Goal: Task Accomplishment & Management: Manage account settings

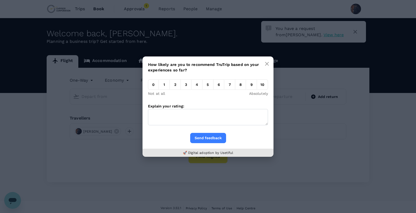
click at [265, 65] on button "button" at bounding box center [267, 63] width 10 height 10
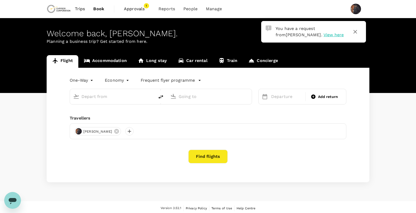
click at [318, 35] on span "View here" at bounding box center [334, 34] width 20 height 5
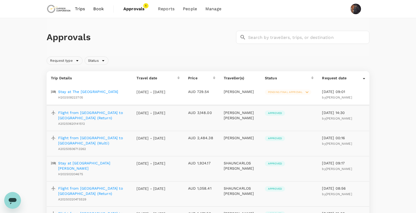
drag, startPoint x: 355, startPoint y: 92, endPoint x: 353, endPoint y: 94, distance: 2.8
drag, startPoint x: 353, startPoint y: 94, endPoint x: 306, endPoint y: 92, distance: 46.4
click at [306, 92] on icon at bounding box center [307, 92] width 3 height 2
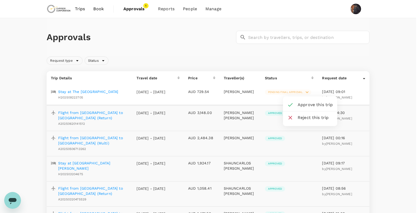
click at [99, 91] on div at bounding box center [210, 106] width 420 height 213
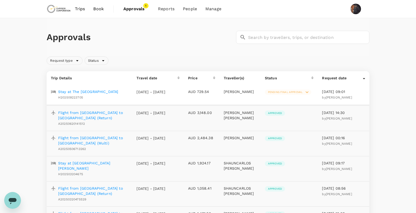
click at [99, 91] on p "Stay at The Heritage Bendigo" at bounding box center [88, 91] width 60 height 5
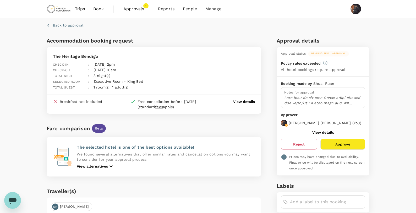
click at [318, 97] on p at bounding box center [323, 100] width 78 height 10
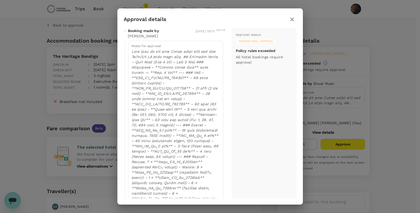
click at [267, 119] on div "Approval status Pending final approval Policy rules exceeded All hotel bookings…" at bounding box center [264, 142] width 65 height 229
click at [293, 20] on icon "button" at bounding box center [292, 20] width 4 height 4
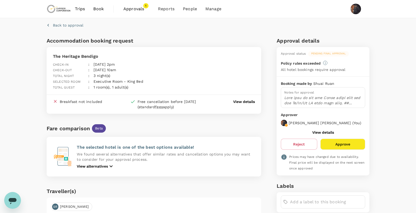
drag, startPoint x: 339, startPoint y: 115, endPoint x: 383, endPoint y: 100, distance: 46.6
click at [318, 100] on div "Back to approval Accommodation booking request The Heritage Bendigo Check-in : …" at bounding box center [208, 167] width 416 height 298
click at [318, 145] on button "Approve" at bounding box center [342, 143] width 45 height 11
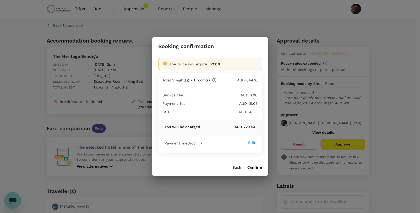
click at [253, 148] on button "Confirm" at bounding box center [254, 167] width 15 height 4
